Goal: Navigation & Orientation: Find specific page/section

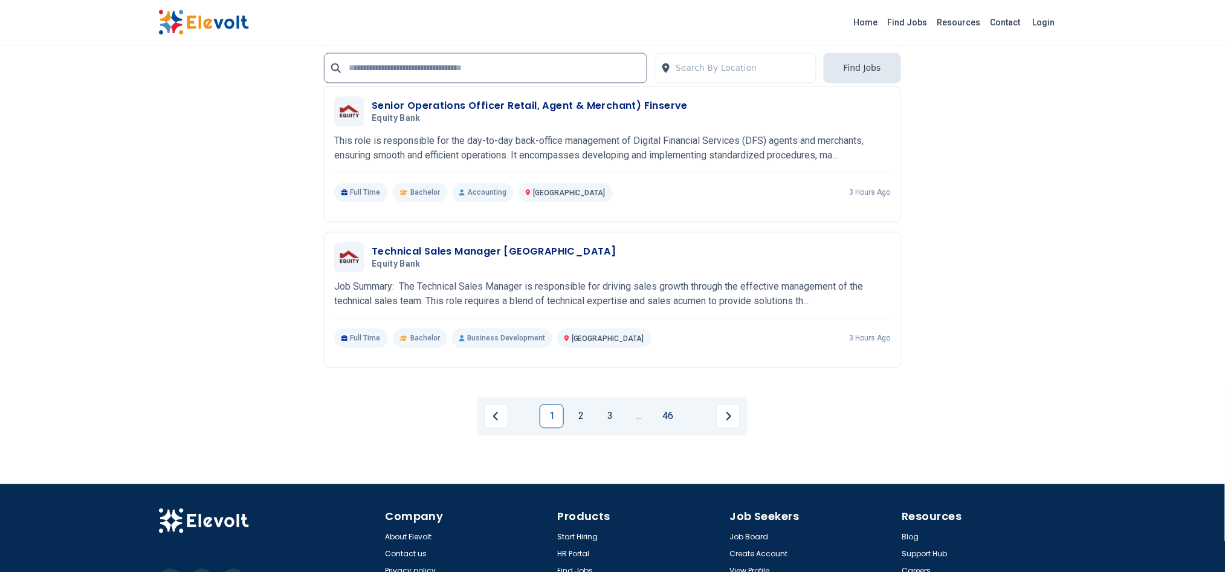
scroll to position [2533, 0]
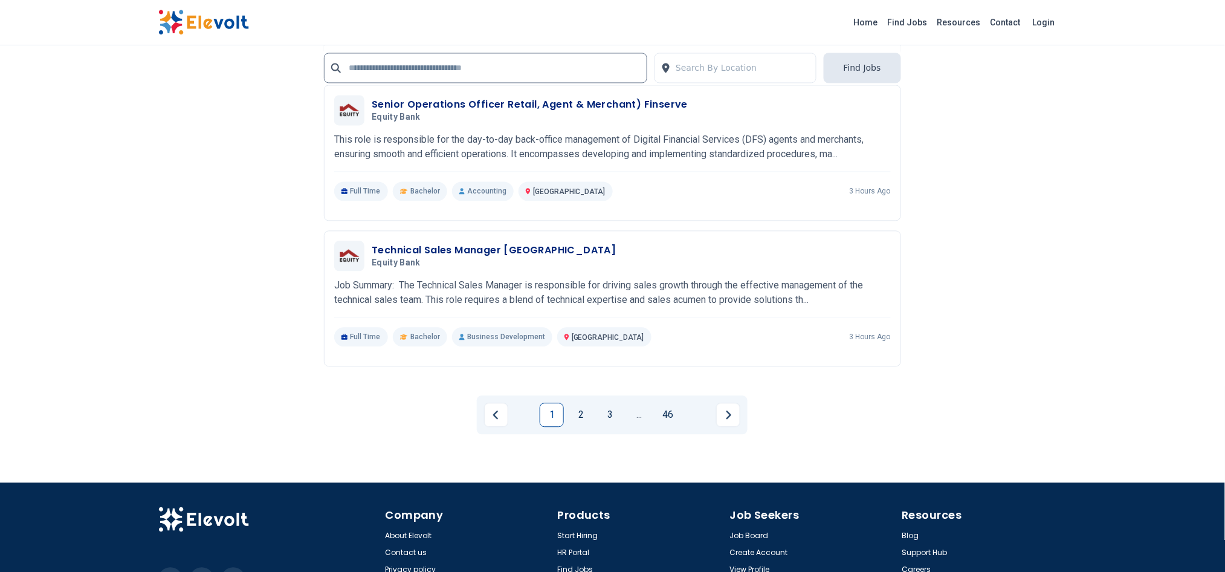
click at [581, 413] on link "2" at bounding box center [581, 415] width 24 height 24
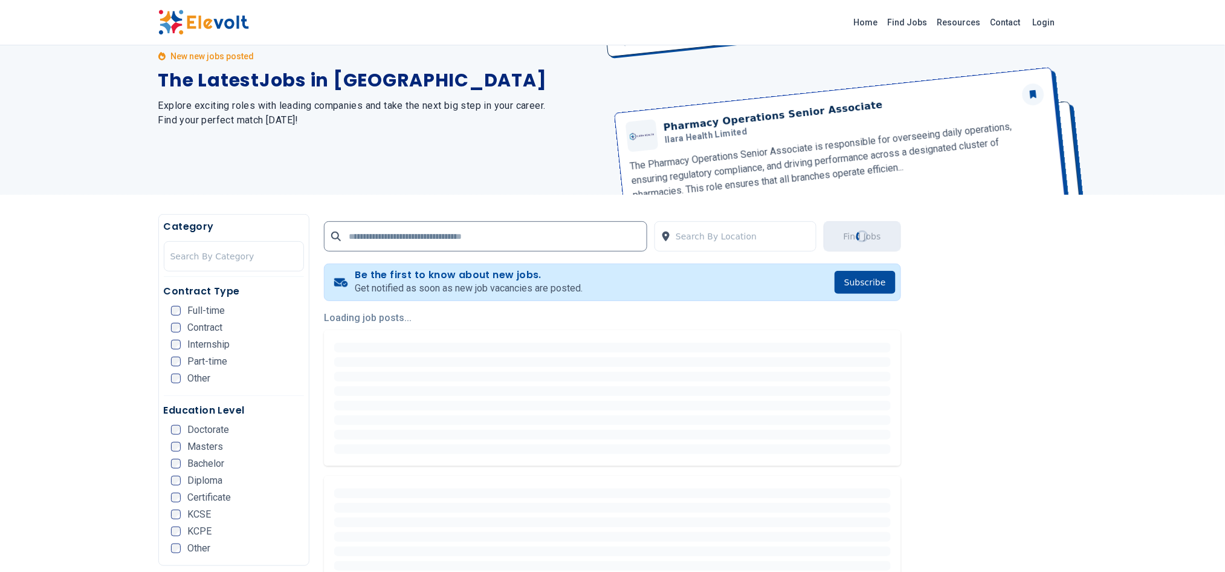
scroll to position [0, 0]
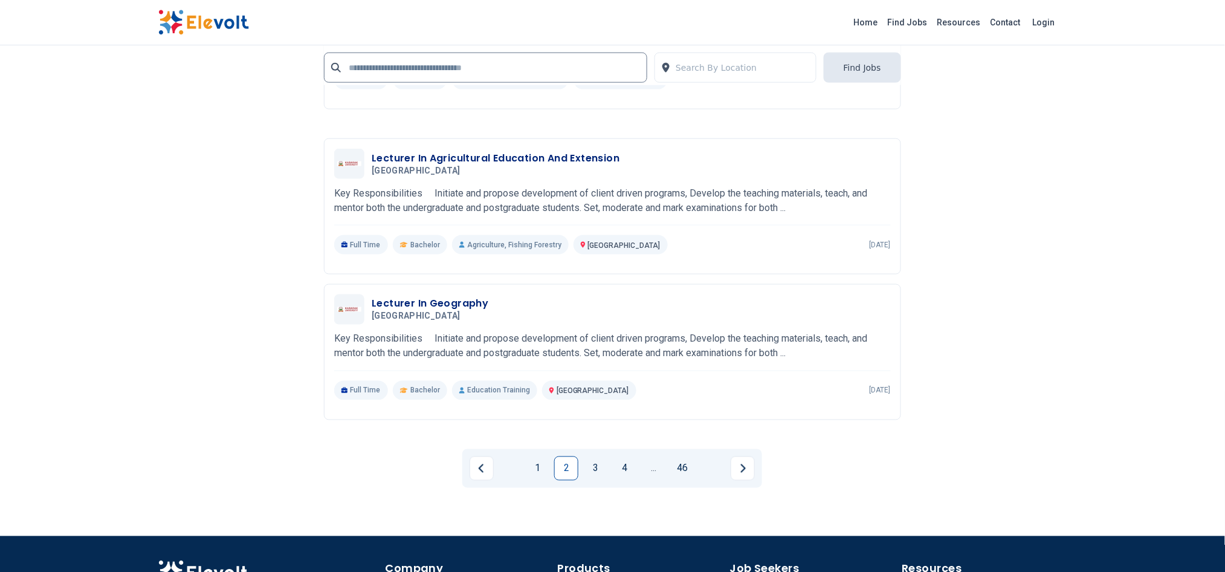
scroll to position [2227, 0]
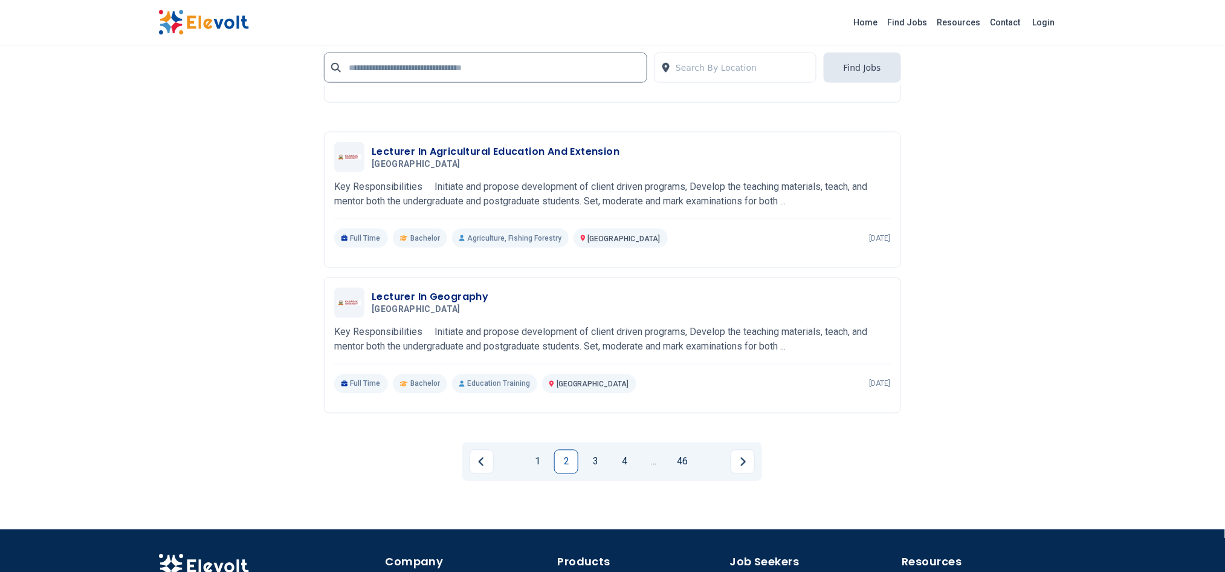
click at [596, 456] on link "3" at bounding box center [595, 462] width 24 height 24
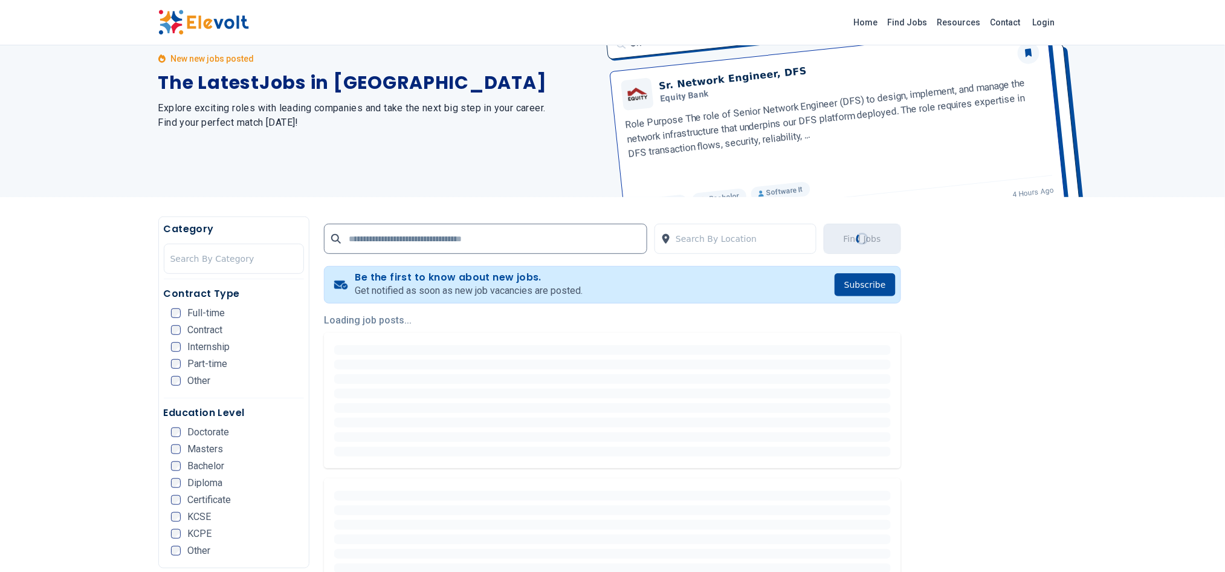
scroll to position [0, 0]
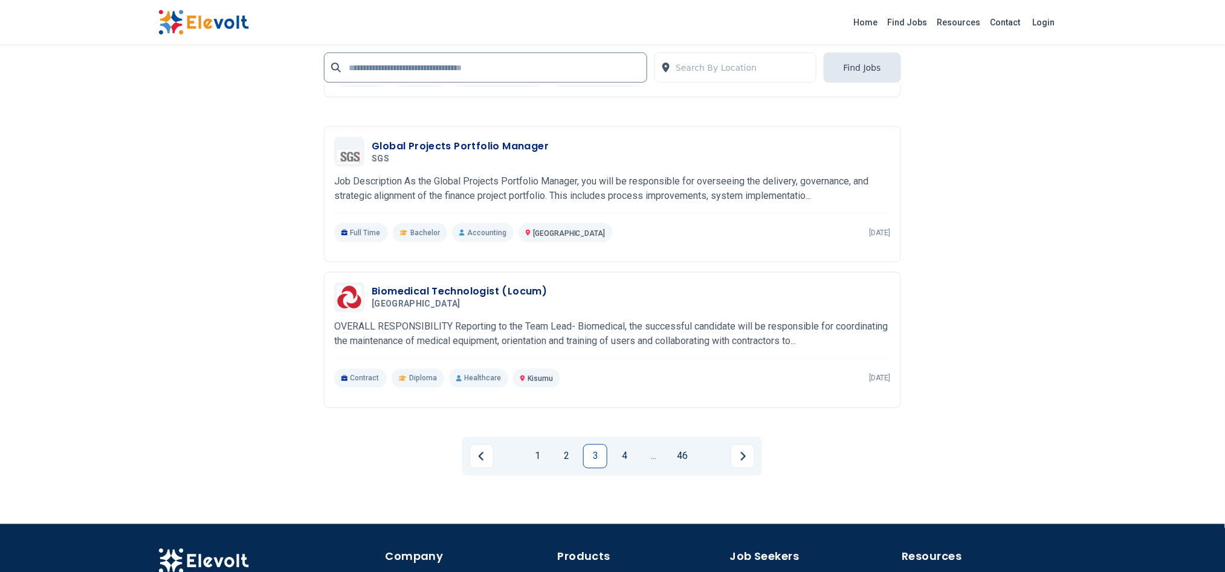
scroll to position [2242, 0]
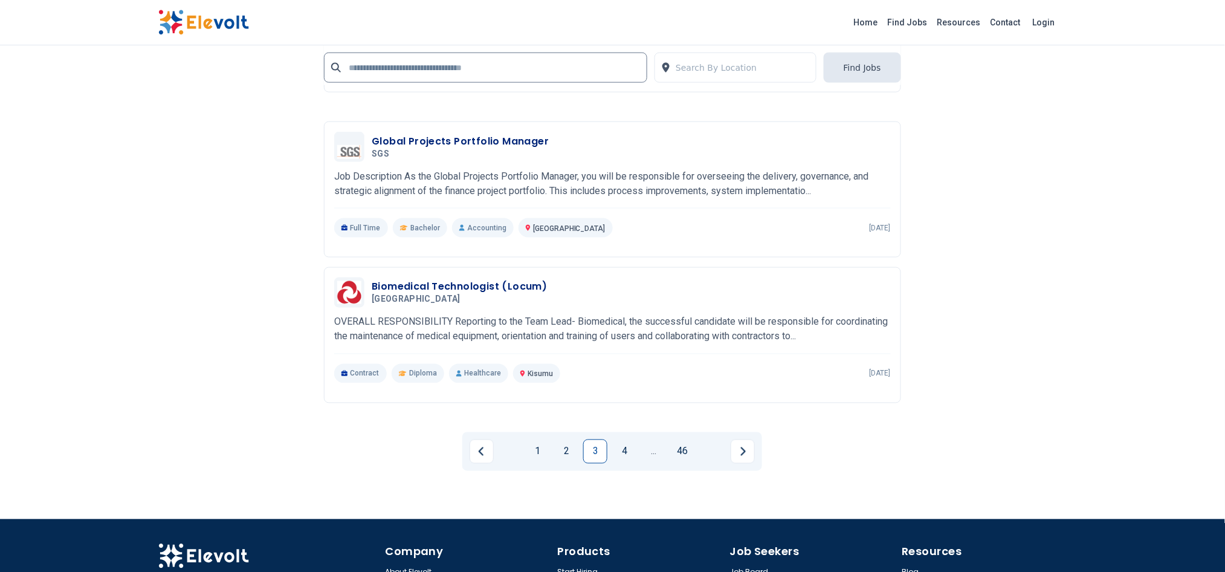
click at [530, 442] on link "1" at bounding box center [537, 452] width 24 height 24
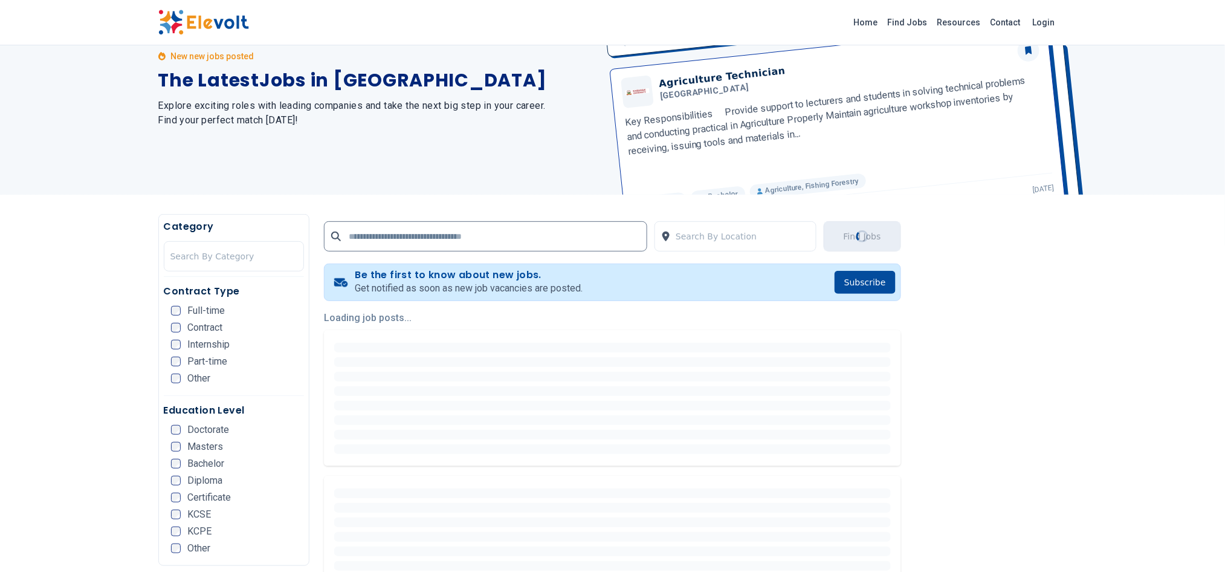
scroll to position [0, 0]
